Goal: Information Seeking & Learning: Learn about a topic

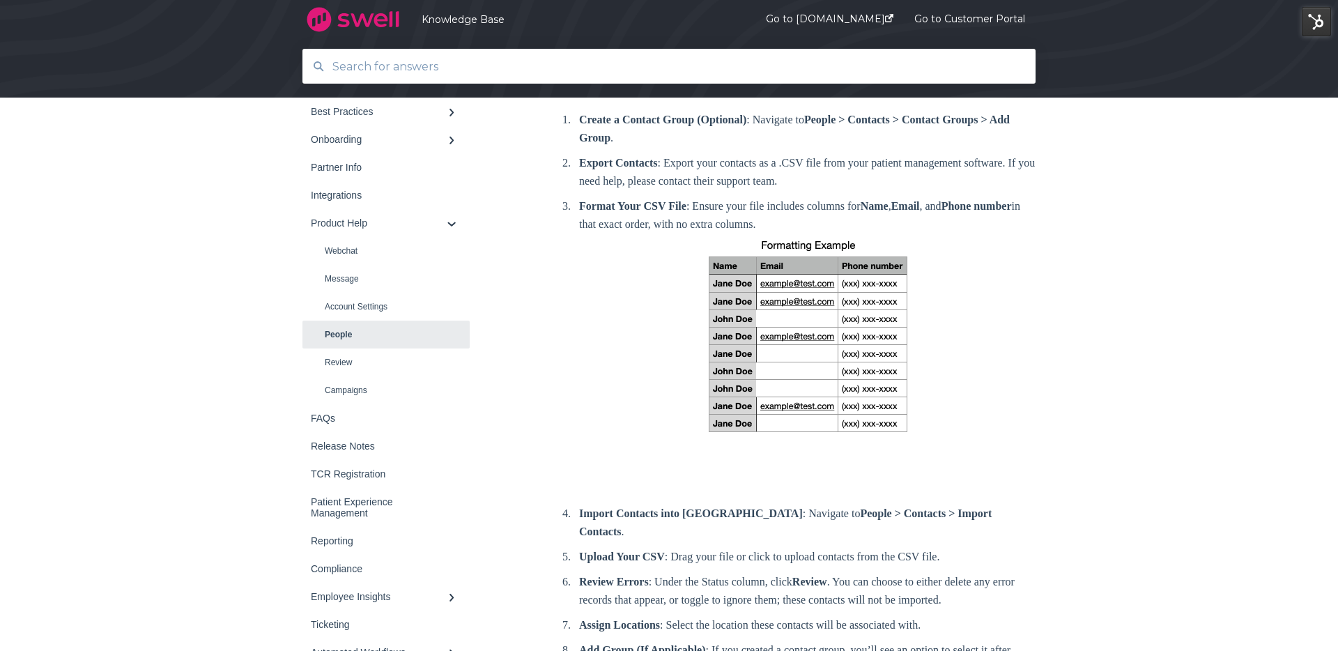
click at [590, 65] on input "text" at bounding box center [669, 67] width 691 height 30
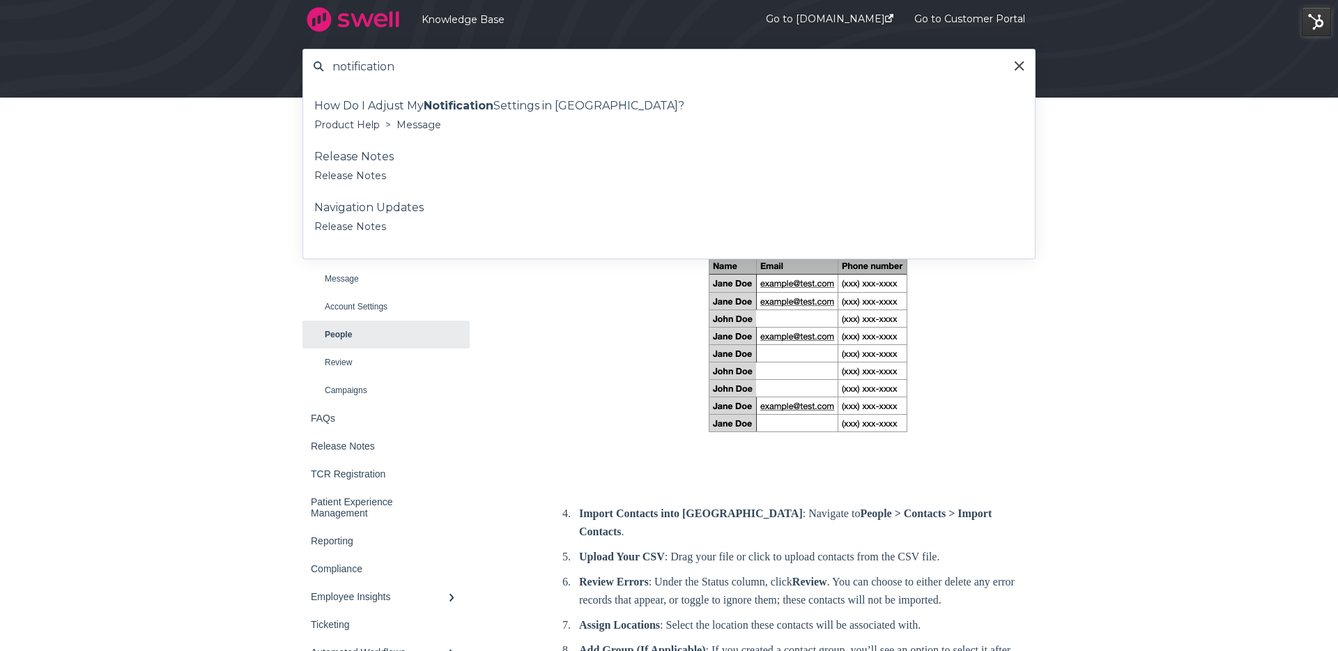
type input "notification"
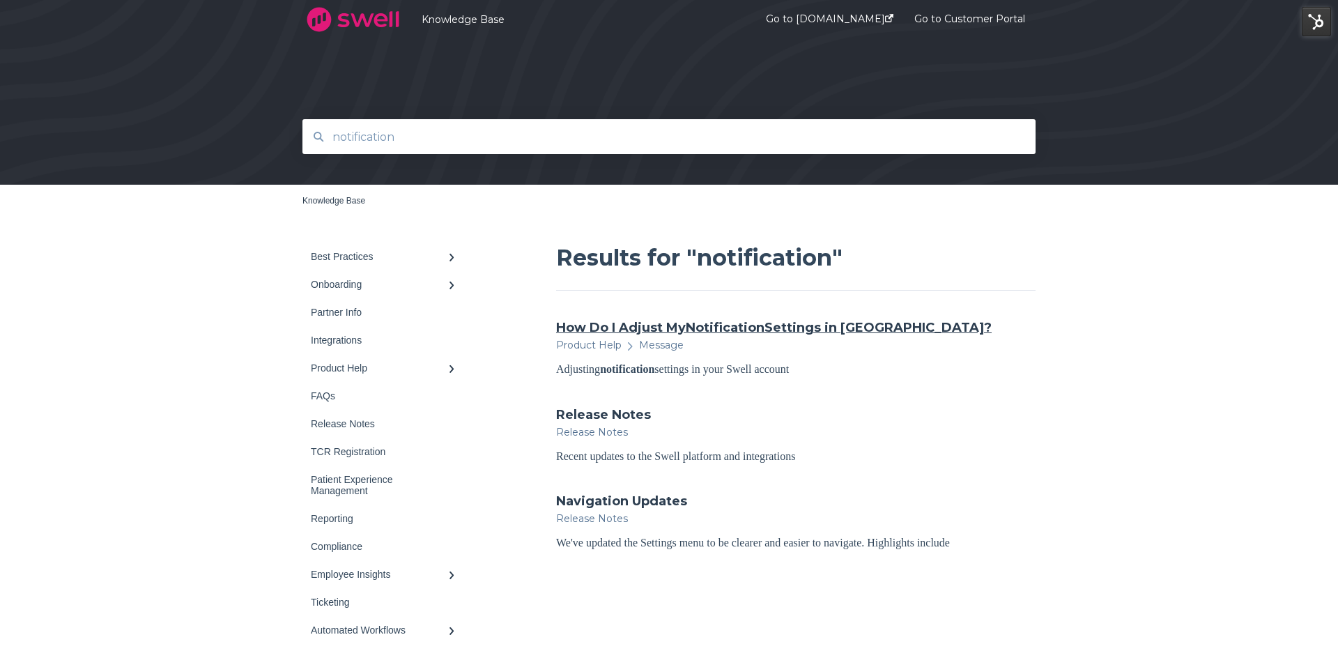
click at [673, 327] on link "How Do I Adjust My Notification Settings in Swell?" at bounding box center [774, 328] width 436 height 18
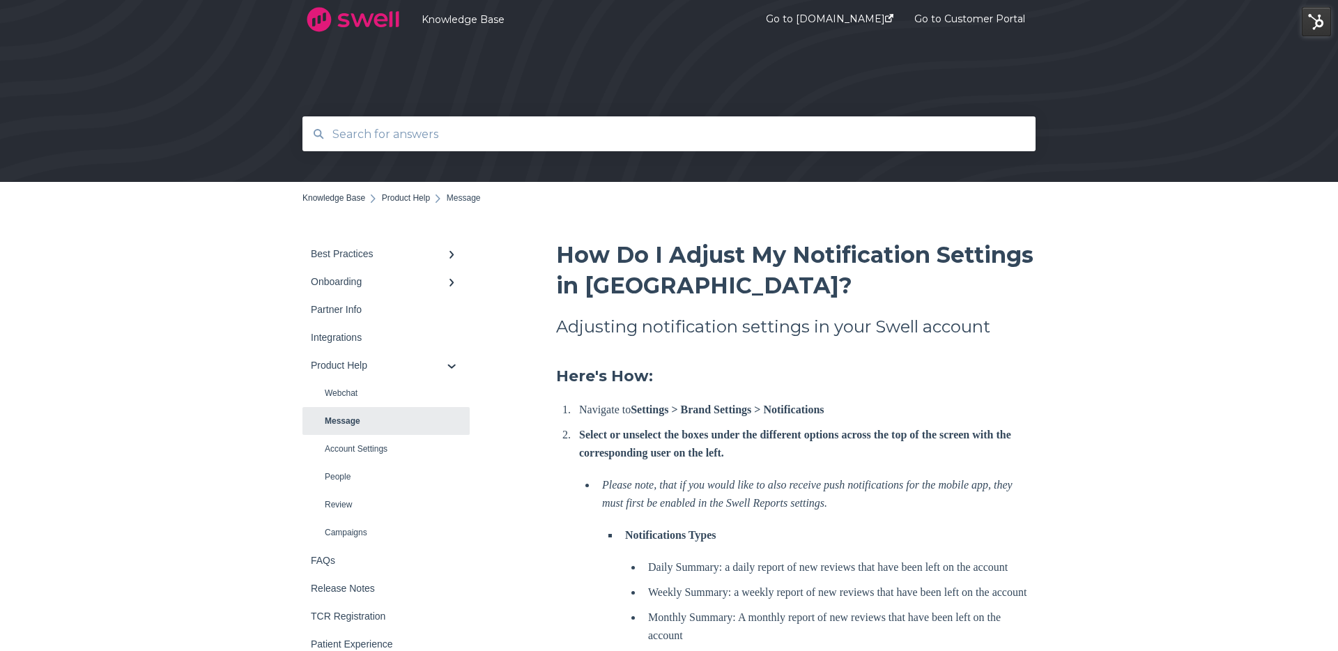
scroll to position [3, 0]
